Goal: Task Accomplishment & Management: Manage account settings

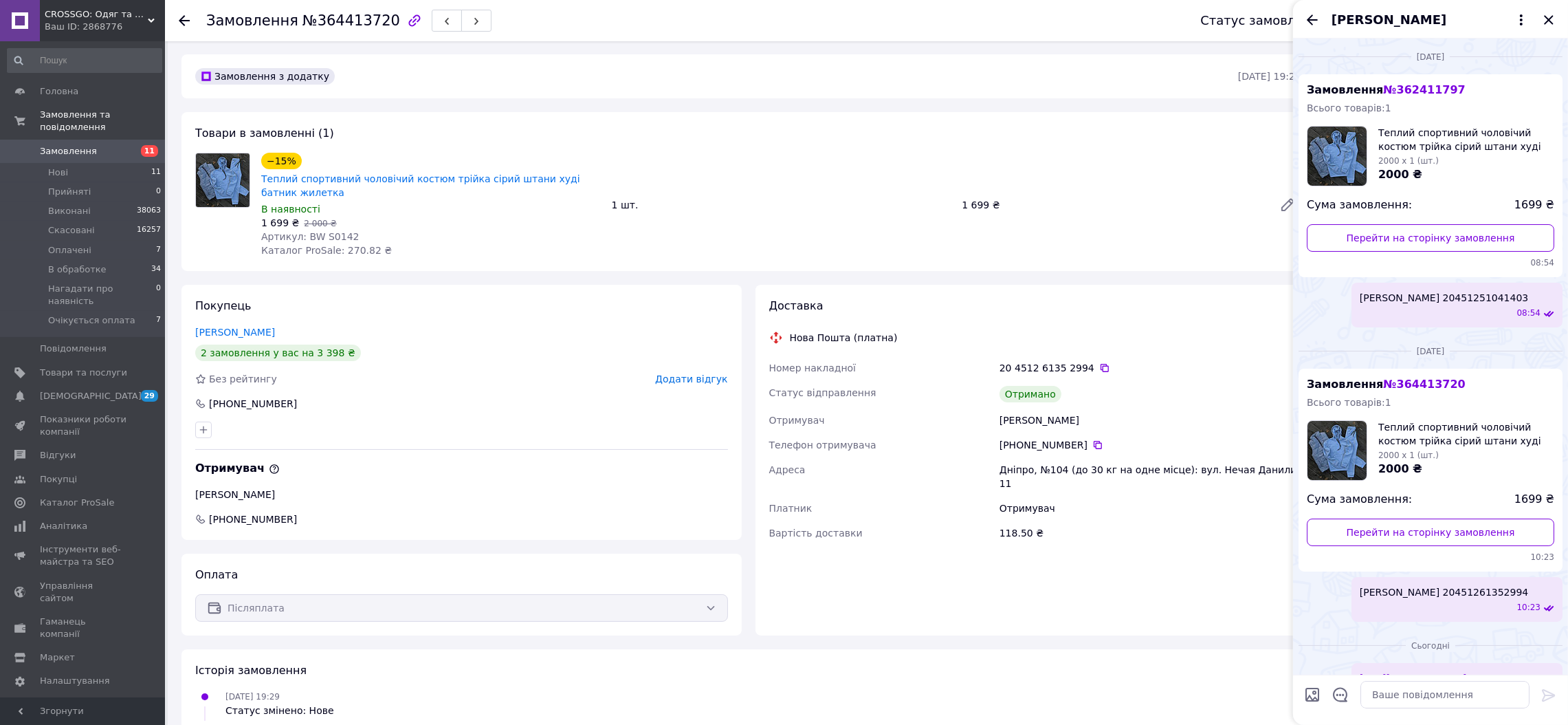
scroll to position [126, 0]
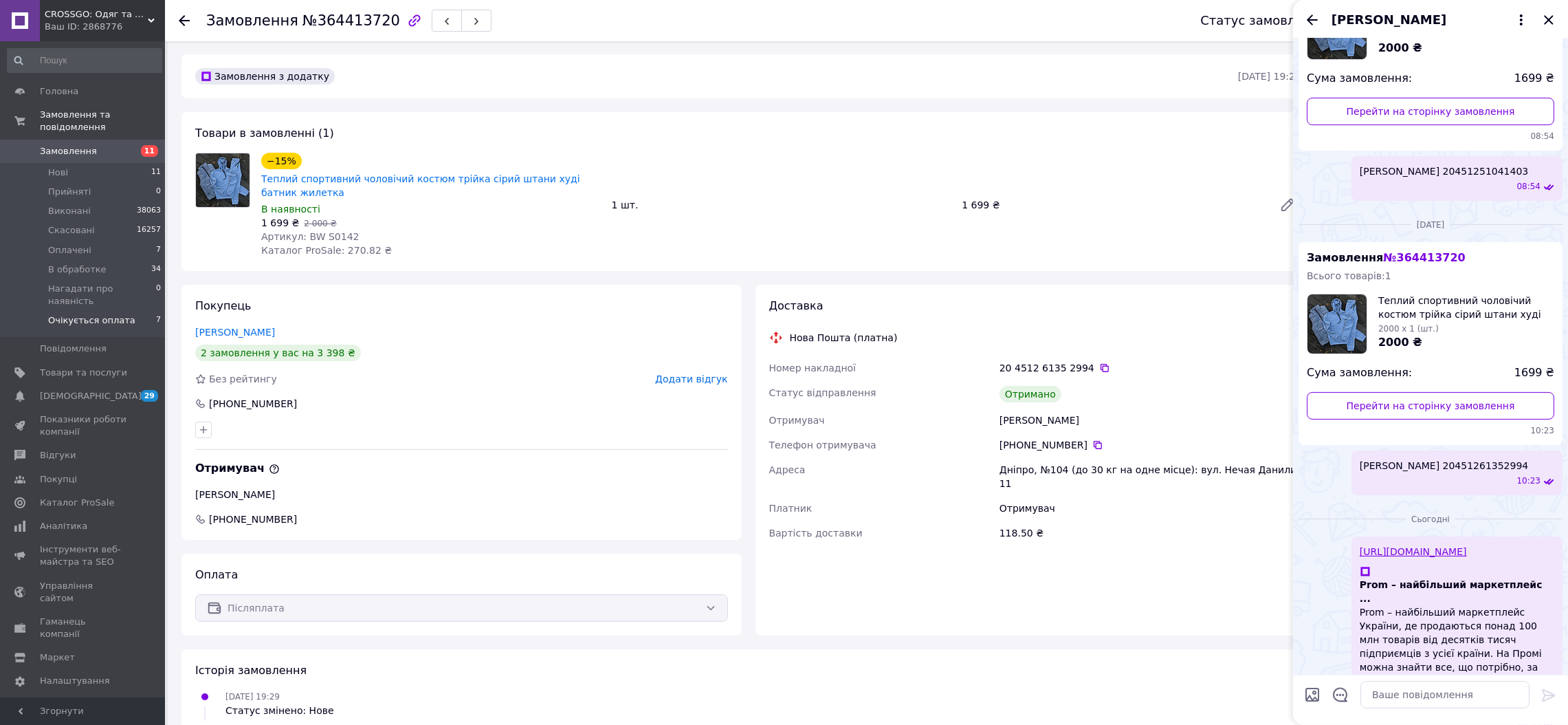
click at [116, 314] on span "Очікується оплата" at bounding box center [91, 320] width 87 height 12
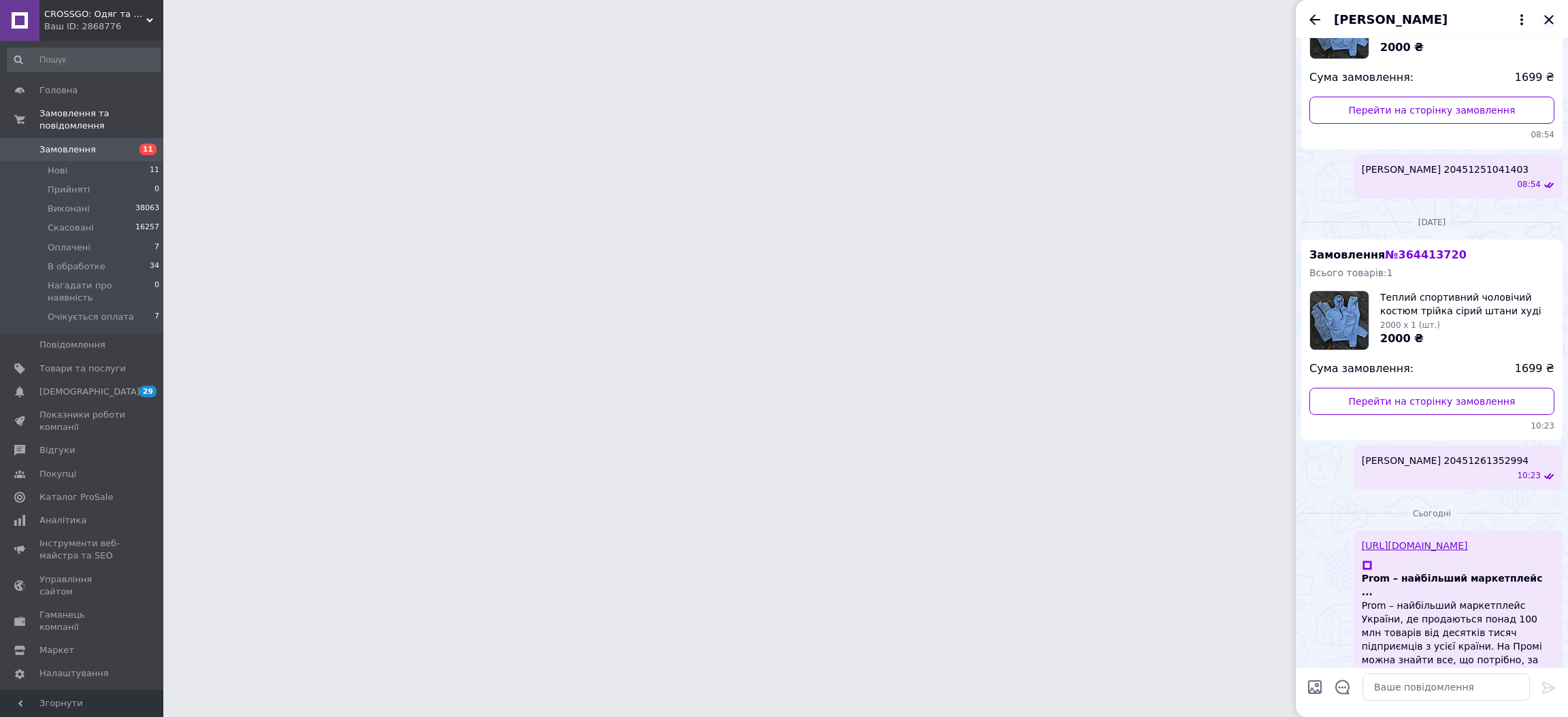
click at [1550, 23] on icon "Закрити" at bounding box center [1549, 19] width 16 height 16
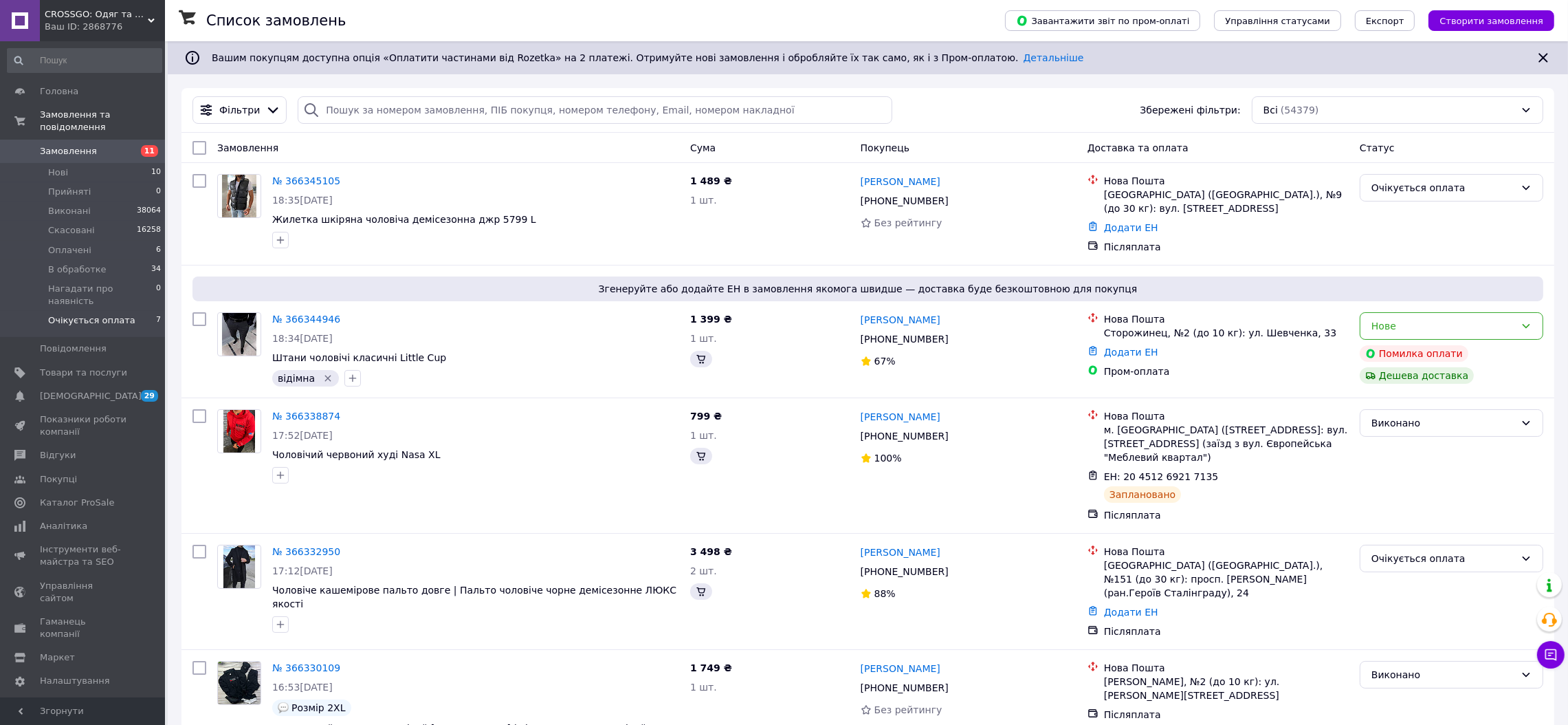
click at [133, 311] on li "Очікується оплата 7" at bounding box center [85, 324] width 169 height 26
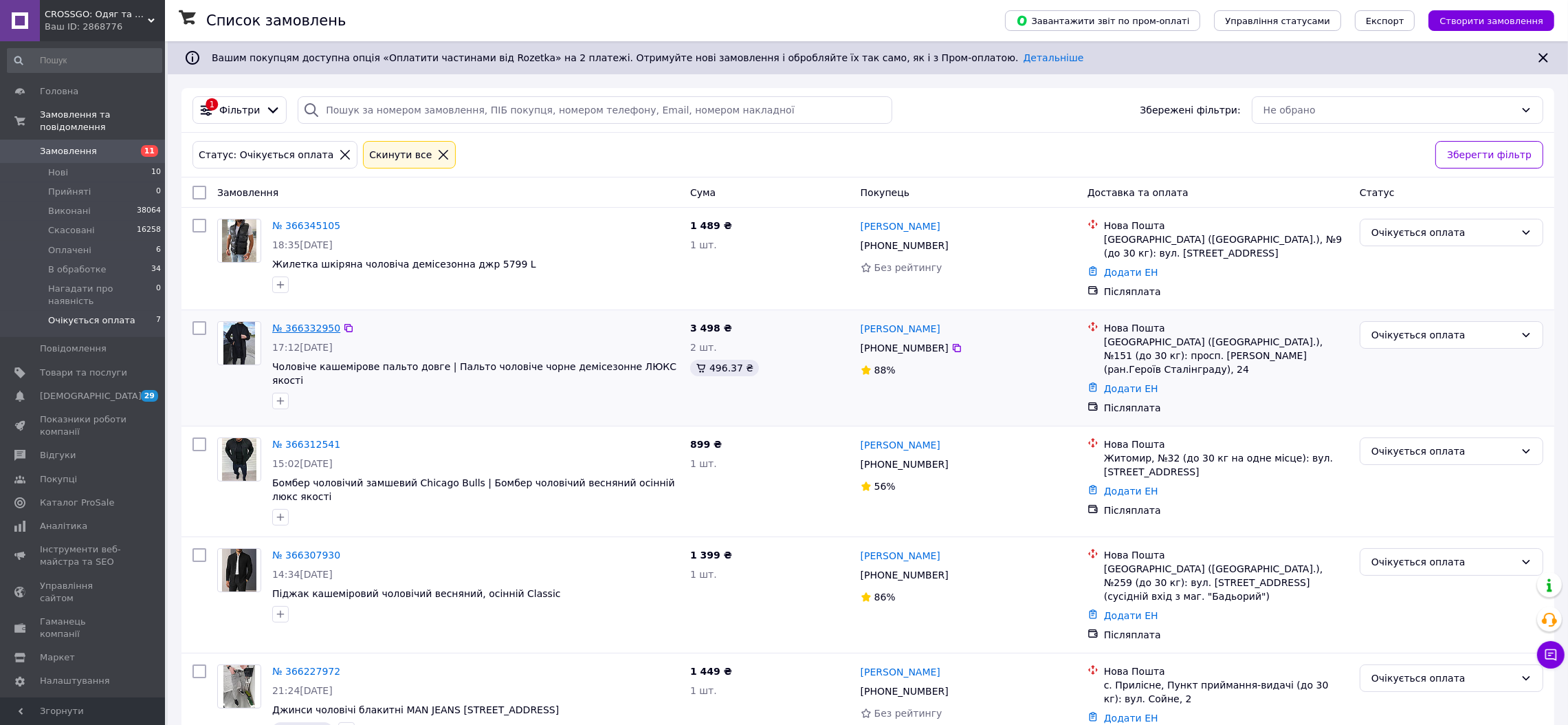
click at [298, 329] on link "№ 366332950" at bounding box center [306, 328] width 68 height 11
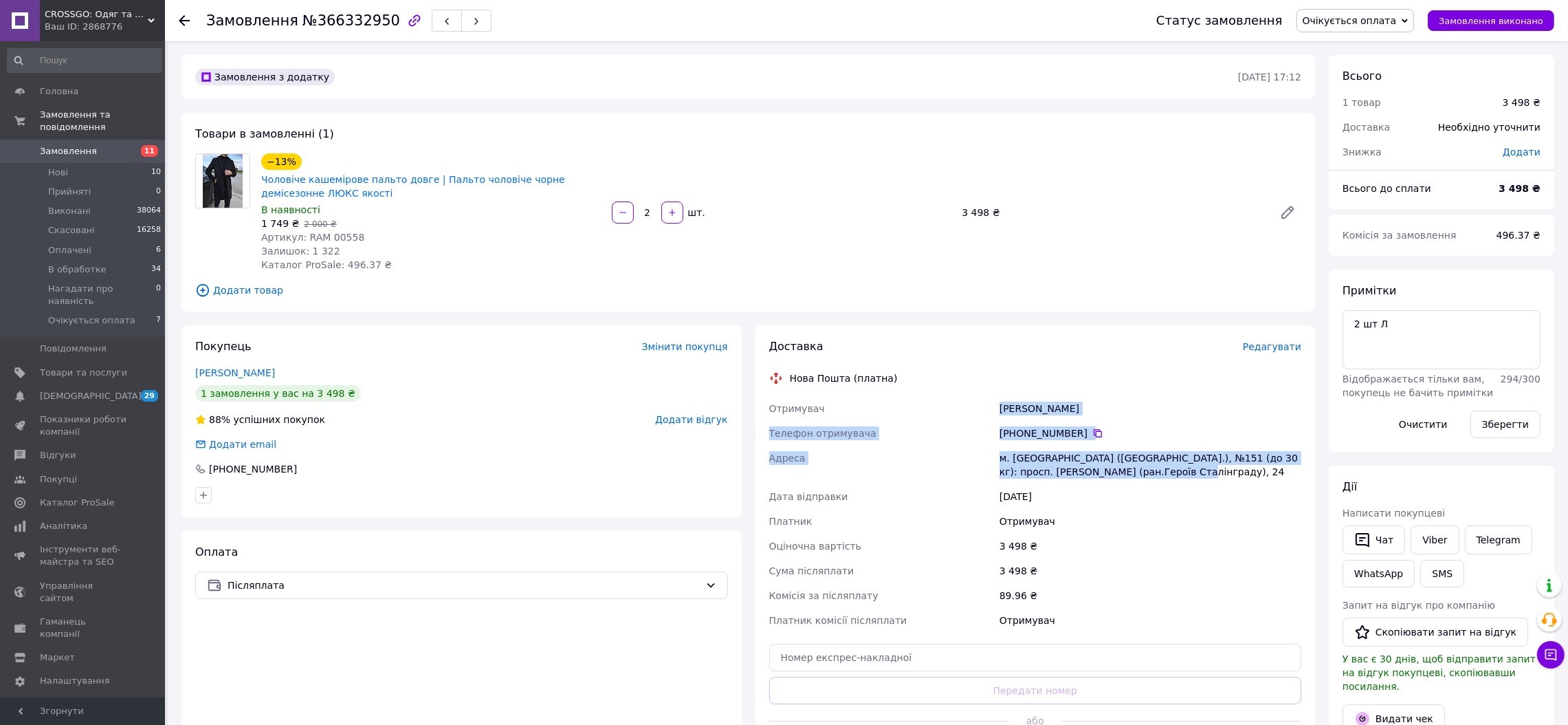
drag, startPoint x: 1027, startPoint y: 403, endPoint x: 1141, endPoint y: 470, distance: 132.2
click at [1144, 470] on div "Доставка Редагувати Нова Пошта (платна) Отримувач [PERSON_NAME] Телефон отримув…" at bounding box center [1036, 551] width 532 height 426
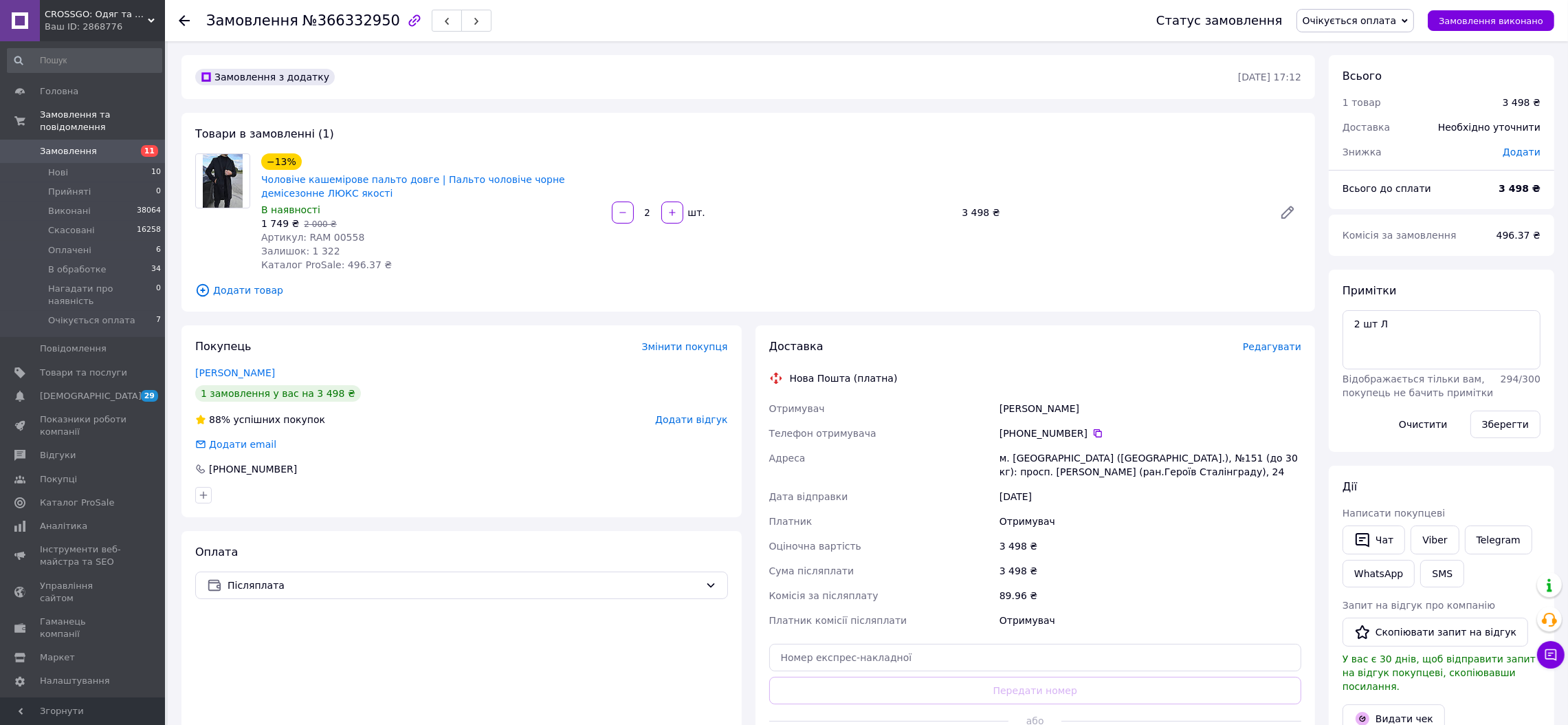
click at [1274, 354] on div "Доставка Редагувати" at bounding box center [1036, 346] width 532 height 15
click at [1279, 340] on div "Доставка Редагувати" at bounding box center [1036, 346] width 532 height 15
click at [1280, 348] on span "Редагувати" at bounding box center [1272, 347] width 59 height 11
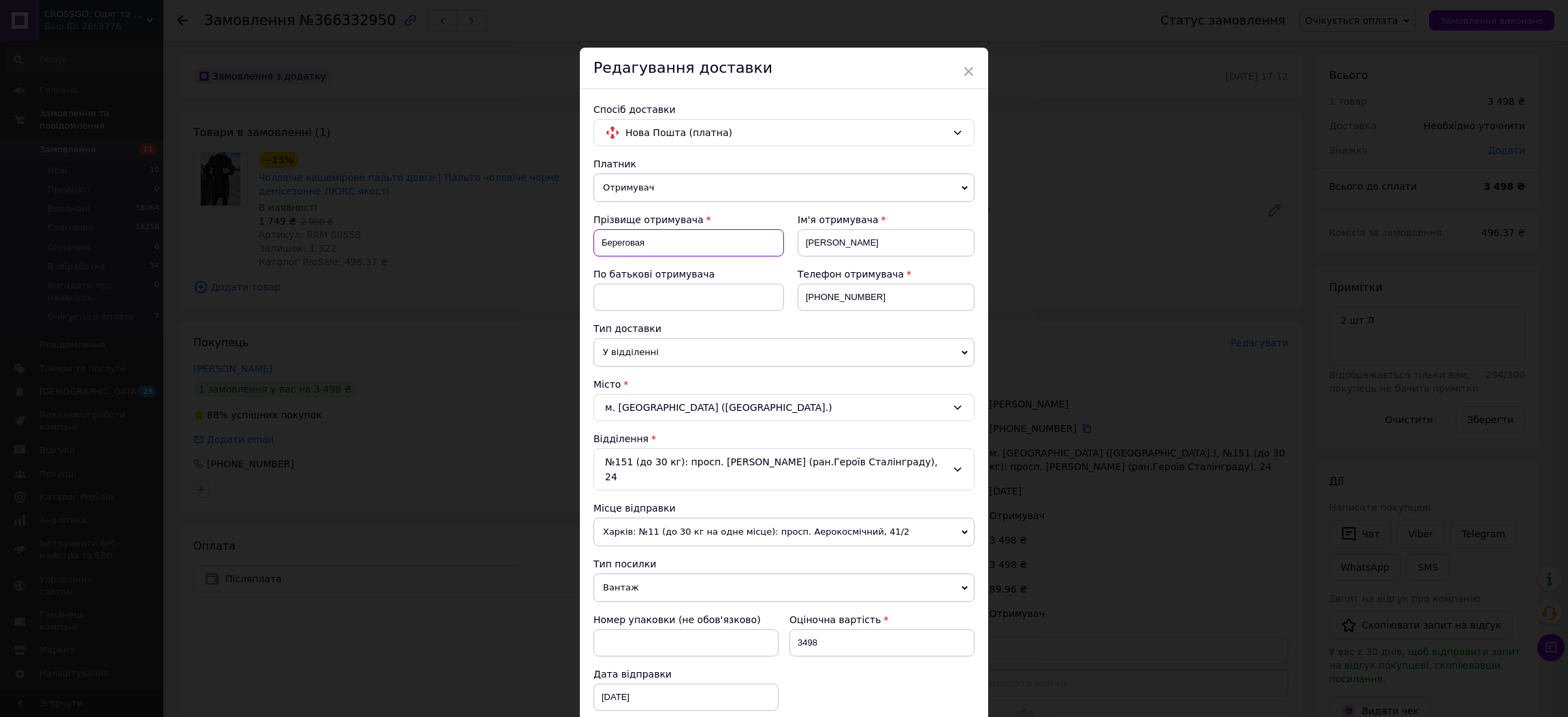
click at [636, 241] on input "Береговая" at bounding box center [688, 243] width 190 height 27
paste input "оловенко"
type input "[PERSON_NAME]"
click at [830, 247] on input "[PERSON_NAME]" at bounding box center [887, 243] width 177 height 27
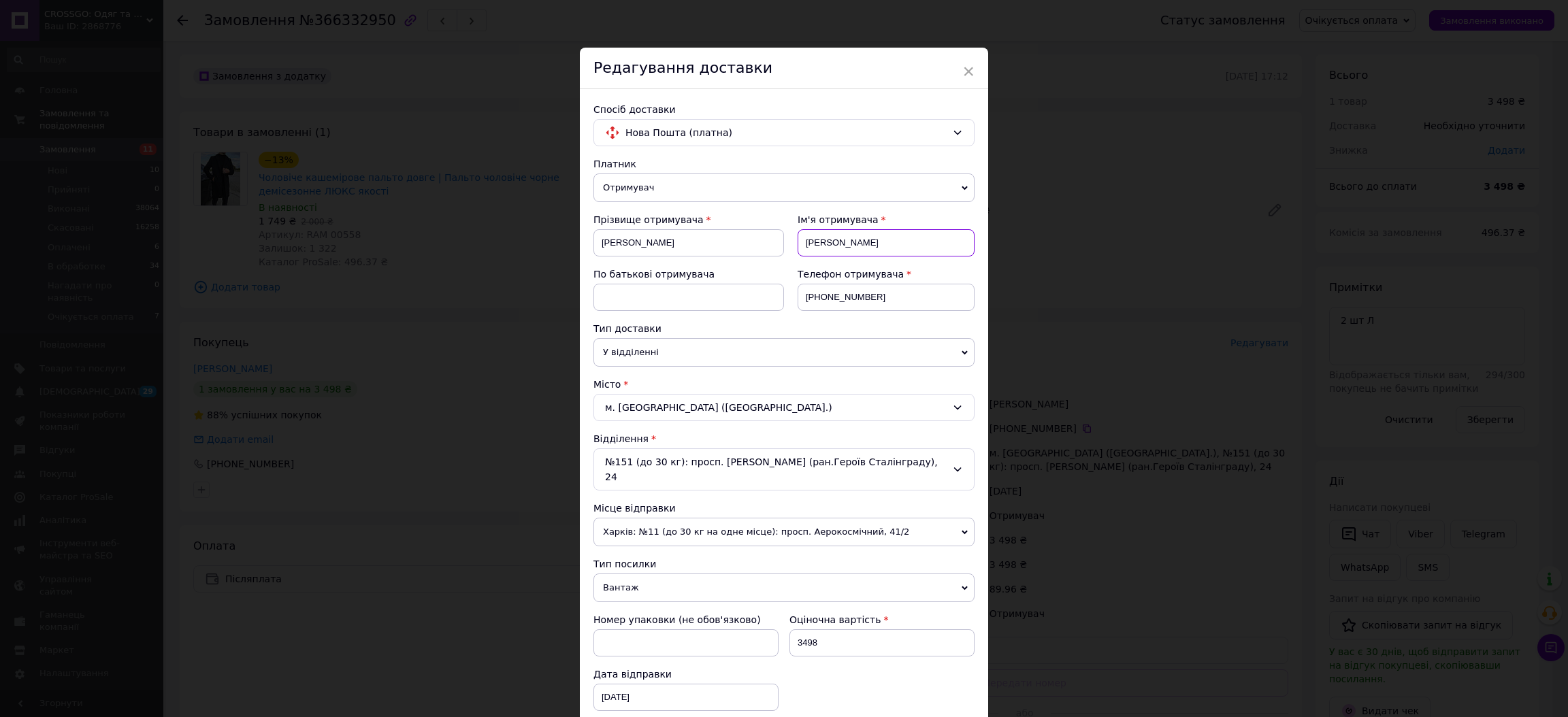
click at [830, 247] on input "[PERSON_NAME]" at bounding box center [887, 243] width 177 height 27
paste input "ан"
type input "[PERSON_NAME]"
click at [857, 287] on input "[PHONE_NUMBER]" at bounding box center [887, 297] width 177 height 27
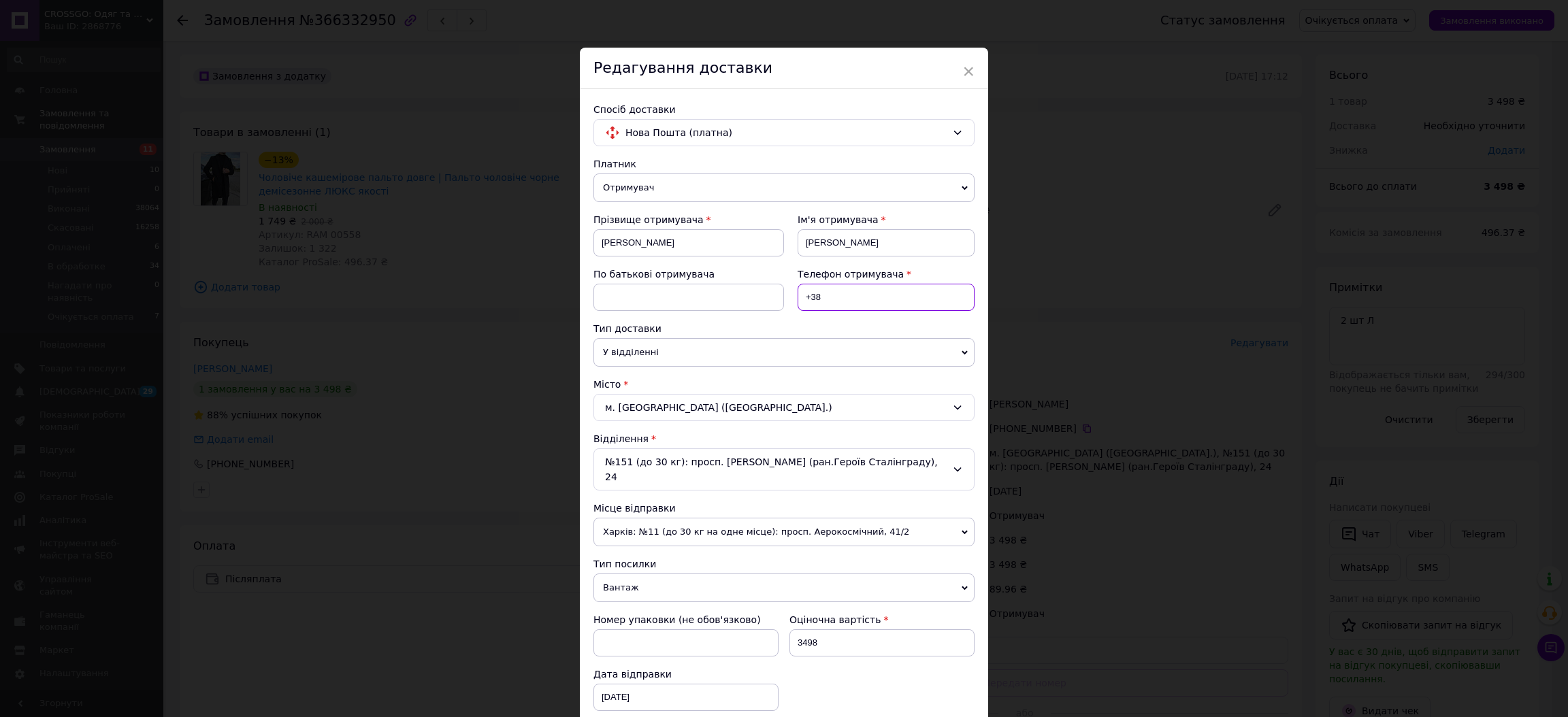
paste input "0936587488"
type input "[PHONE_NUMBER]"
click at [663, 461] on div "№151 (до 30 кг): просп. [PERSON_NAME] (ран.Героїв Сталінграду), 24" at bounding box center [784, 469] width 381 height 42
type input "372"
click at [672, 524] on li "№ 372 (до 30 кг на одне місце): вул. [STREET_ADDRESS]" at bounding box center [784, 534] width 380 height 22
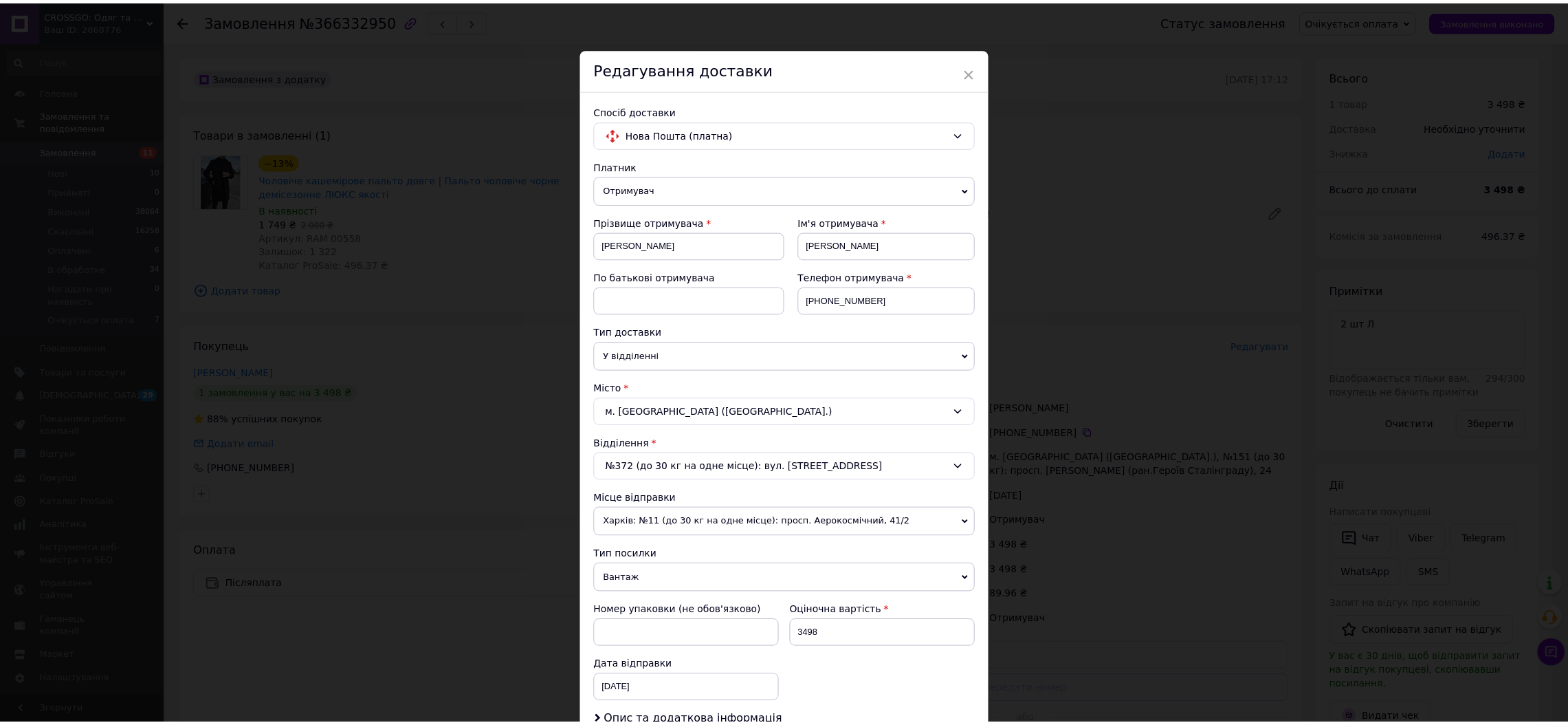
scroll to position [327, 0]
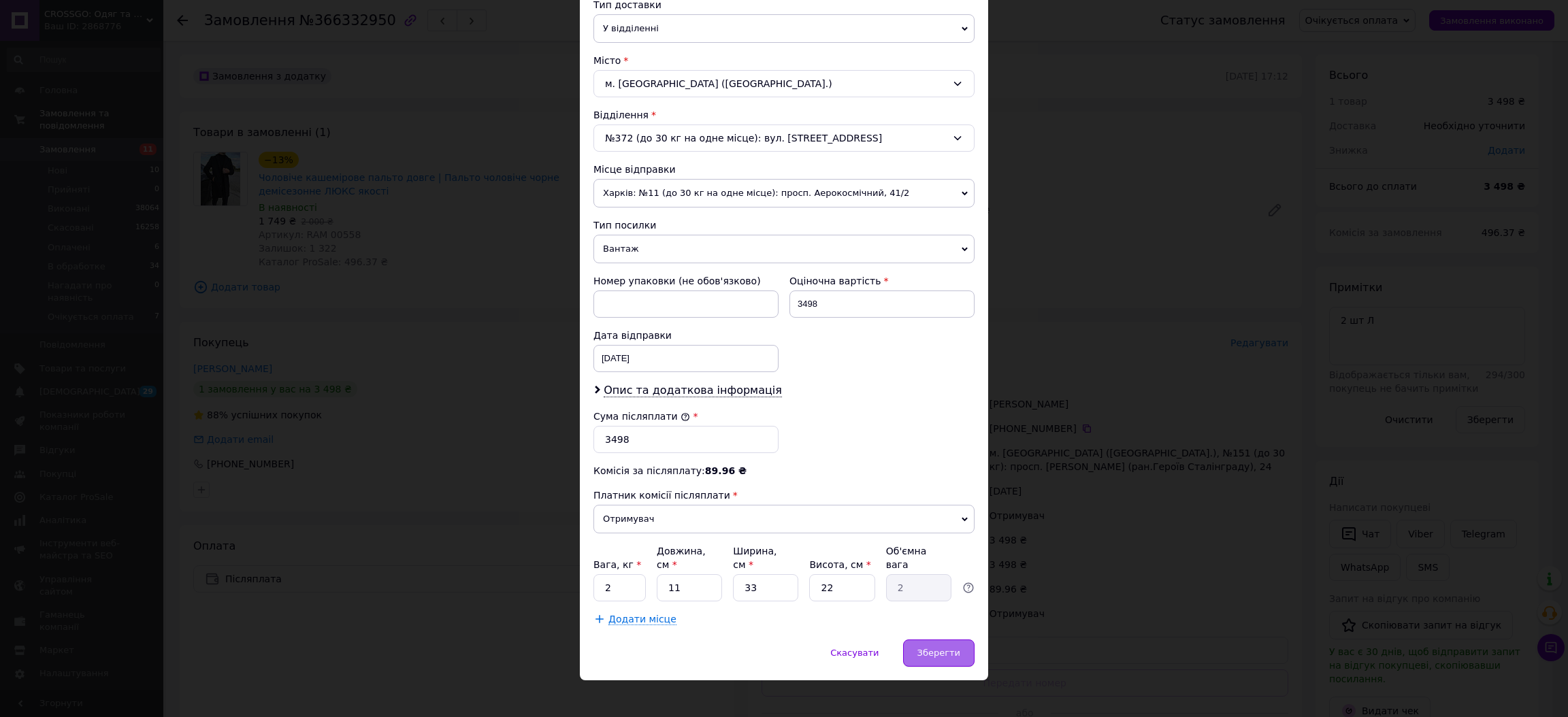
click at [946, 648] on span "Зберегти" at bounding box center [938, 653] width 43 height 10
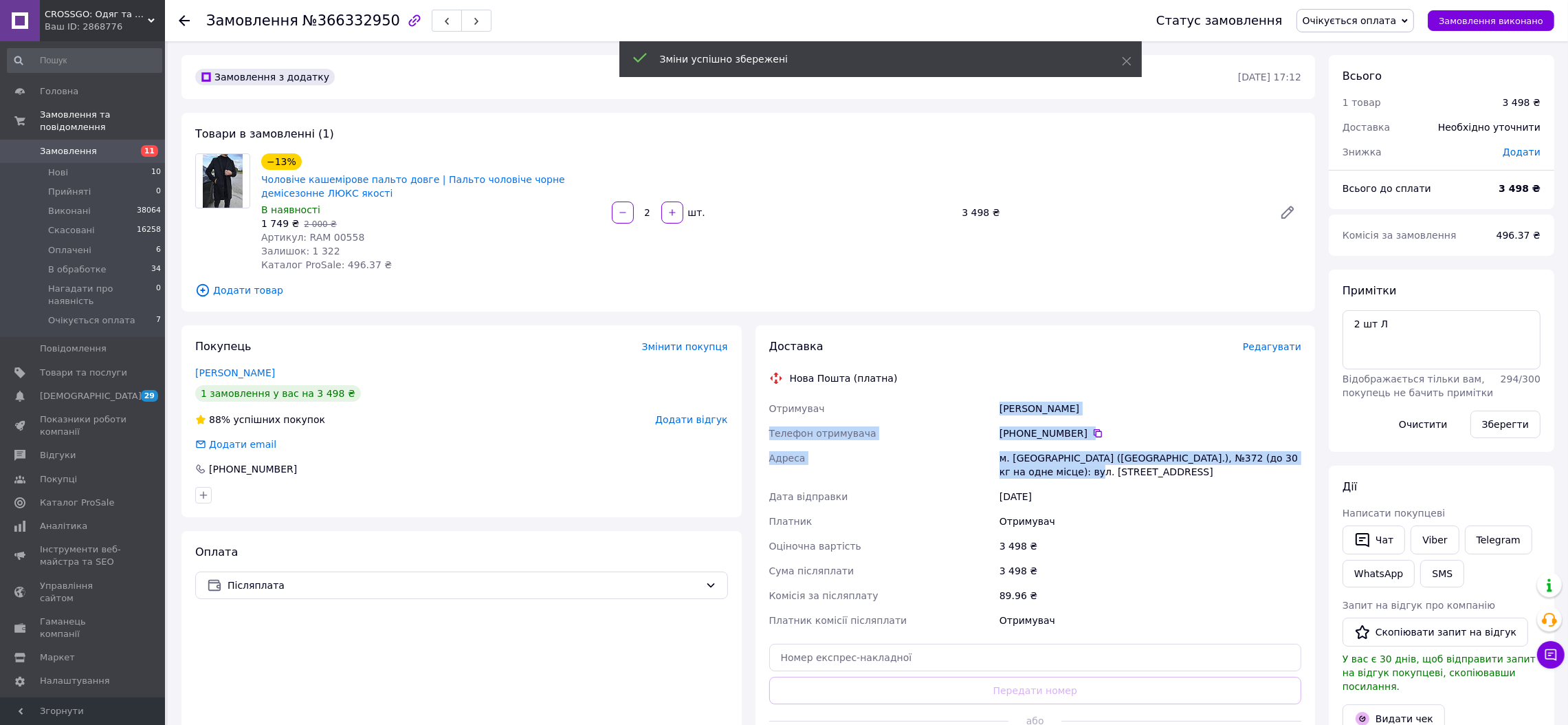
drag, startPoint x: 988, startPoint y: 399, endPoint x: 1078, endPoint y: 472, distance: 115.9
click at [1078, 472] on div "Доставка Редагувати Нова Пошта (платна) Отримувач [PERSON_NAME] Телефон отримув…" at bounding box center [1036, 551] width 532 height 426
copy div "Отримувач [PERSON_NAME] Телефон отримувача [PHONE_NUMBER]   [PERSON_NAME]. [GEO…"
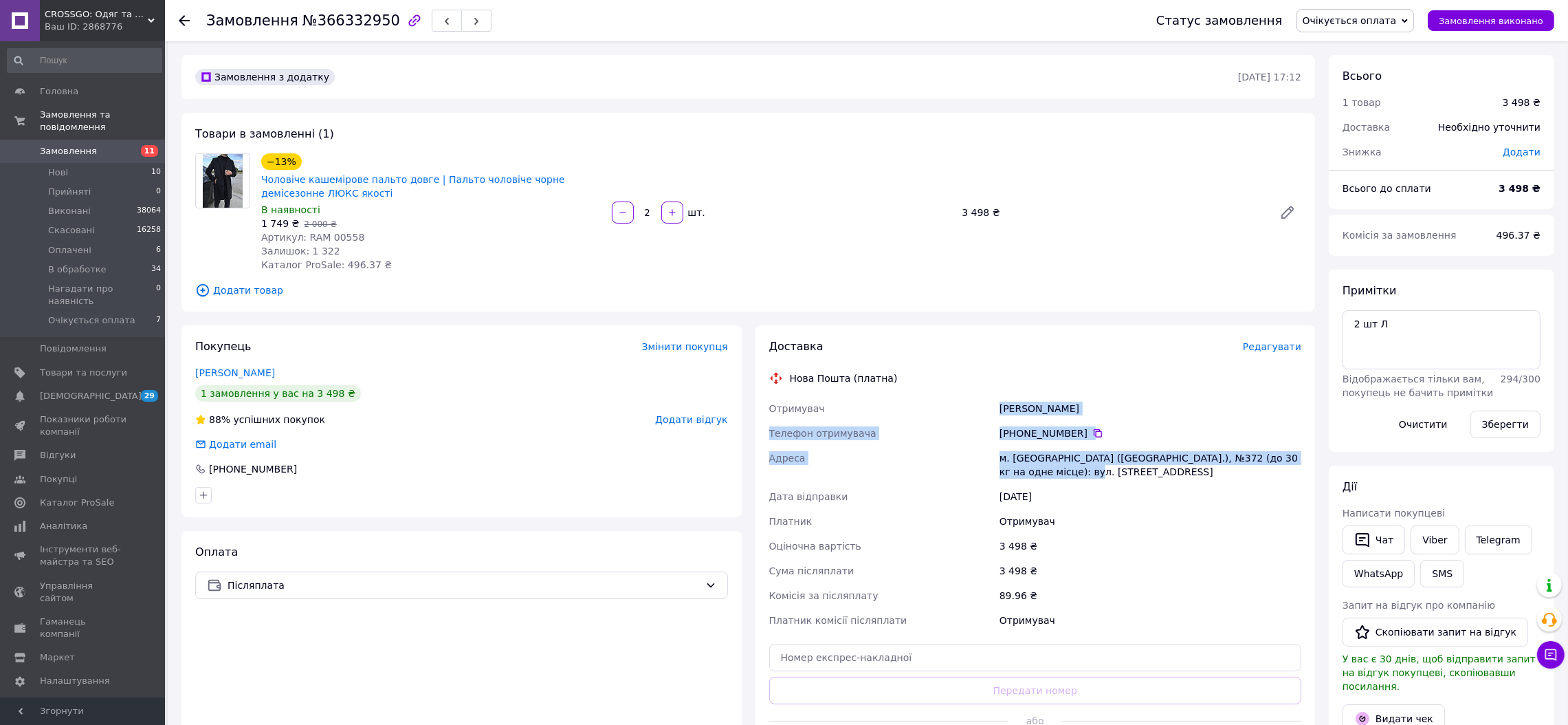
copy div "Отримувач [PERSON_NAME] Телефон отримувача [PHONE_NUMBER]   [PERSON_NAME]. [GEO…"
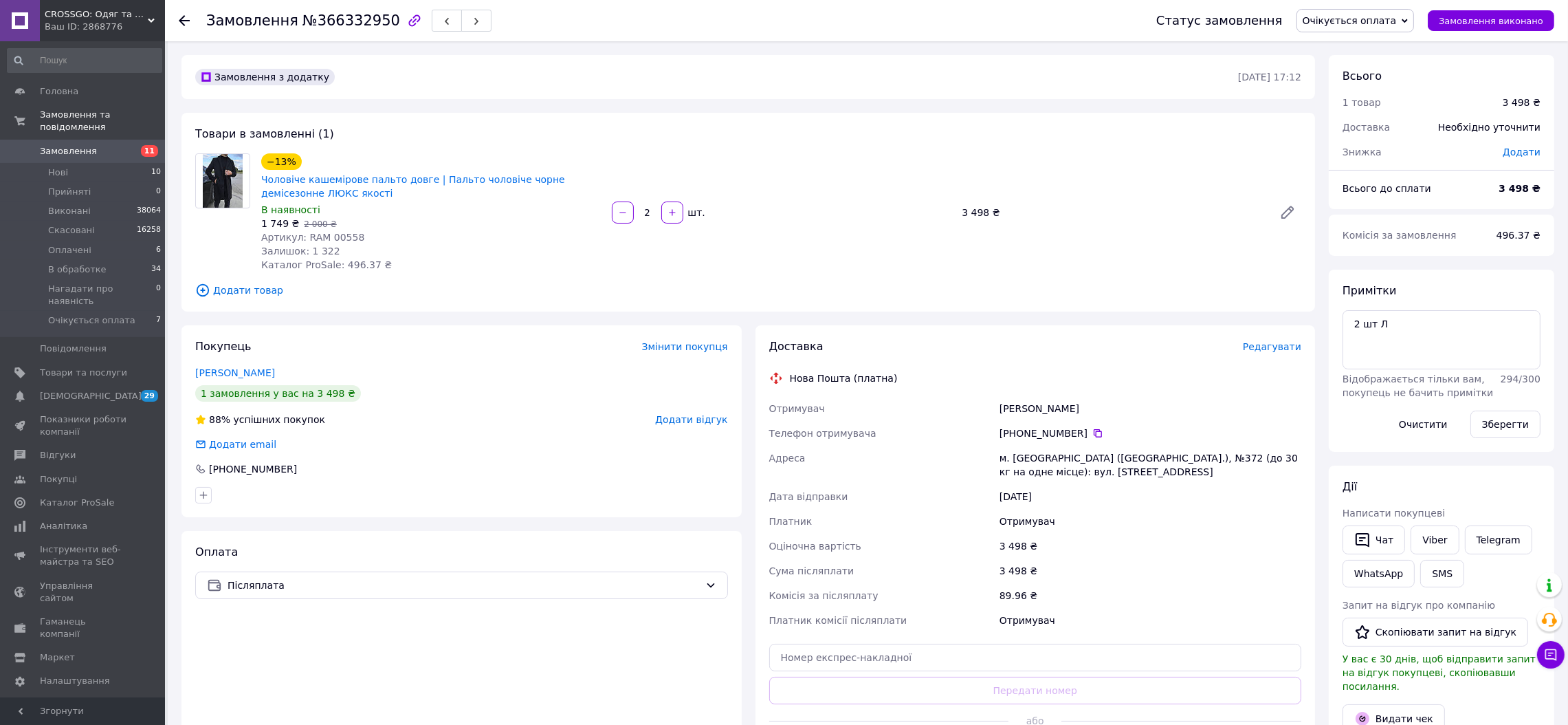
click at [950, 638] on div "Доставка Редагувати Нова Пошта (платна) Отримувач [PERSON_NAME] Телефон отримув…" at bounding box center [1036, 551] width 532 height 426
click at [946, 655] on input "text" at bounding box center [1036, 657] width 532 height 28
paste input "20451269239473"
type input "20451269239473"
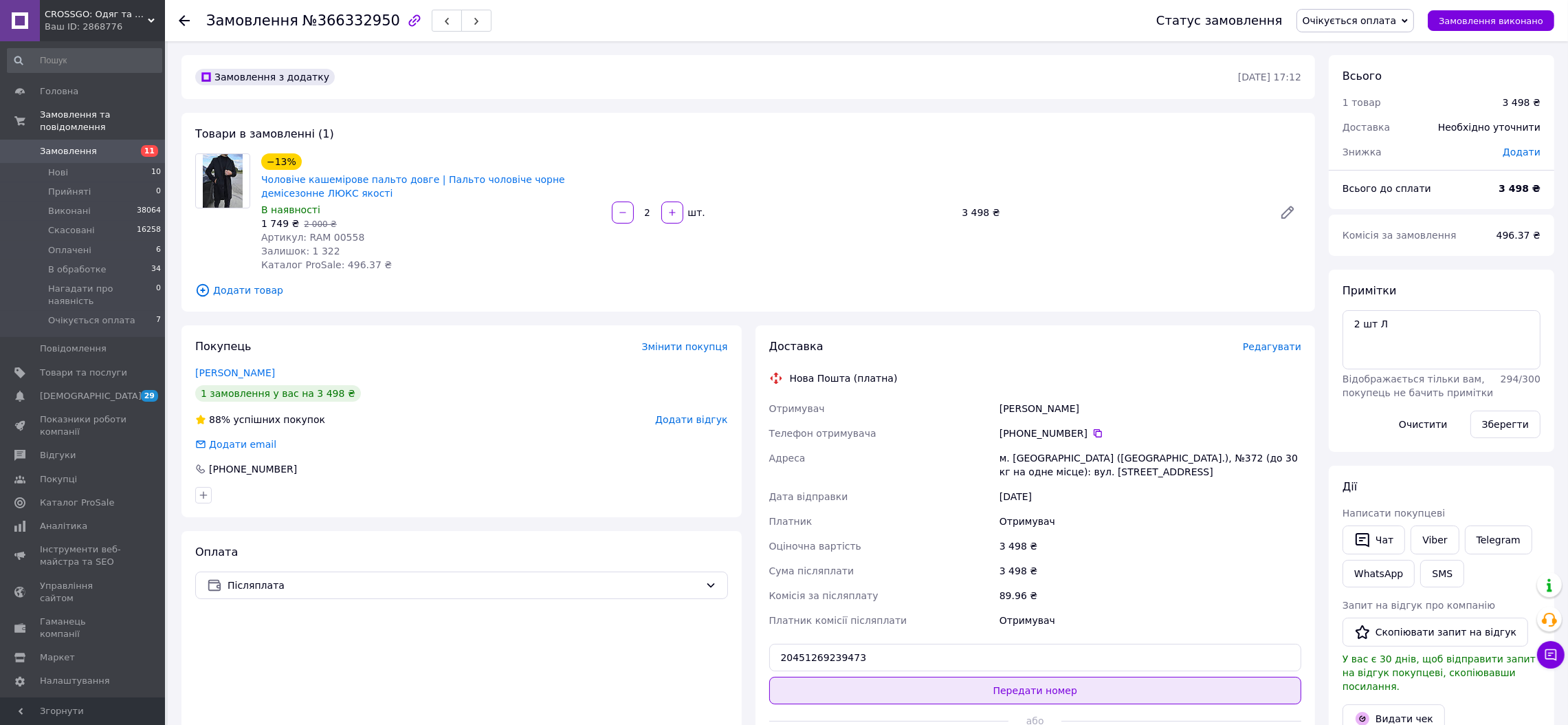
click at [948, 700] on button "Передати номер" at bounding box center [1036, 691] width 532 height 28
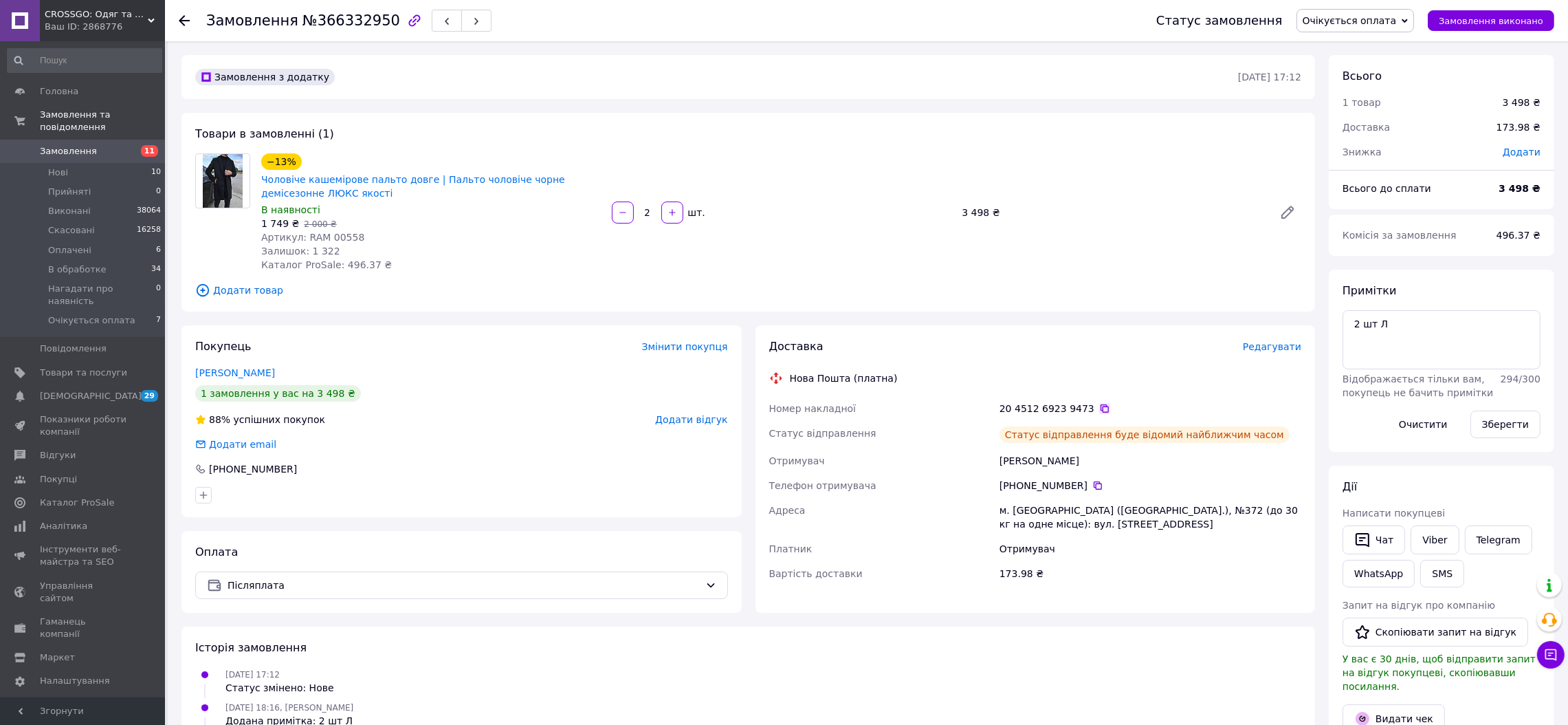
click at [1099, 403] on icon at bounding box center [1105, 409] width 11 height 11
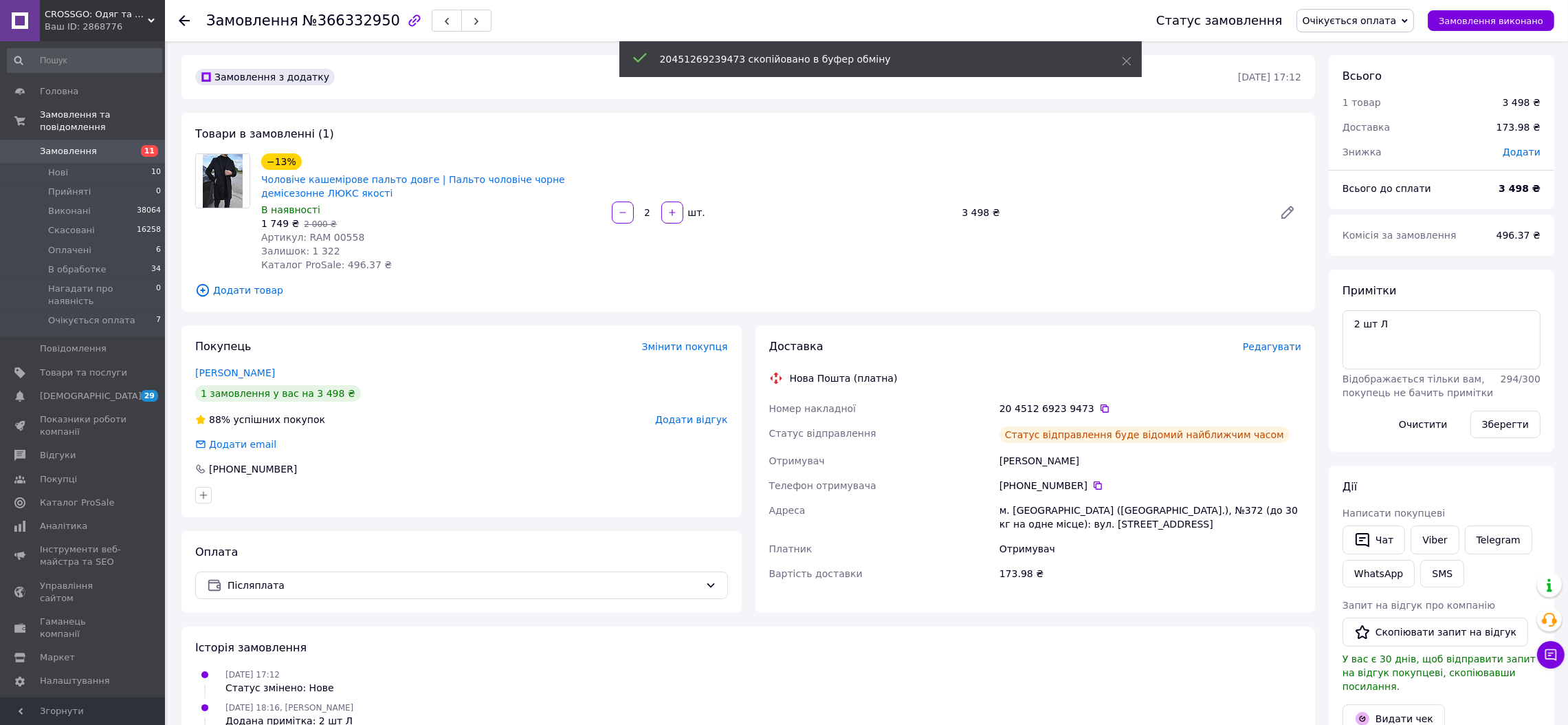
click at [1391, 23] on span "Очікується оплата" at bounding box center [1350, 21] width 94 height 11
click at [1374, 62] on li "Виконано" at bounding box center [1360, 68] width 127 height 20
